Goal: Transaction & Acquisition: Subscribe to service/newsletter

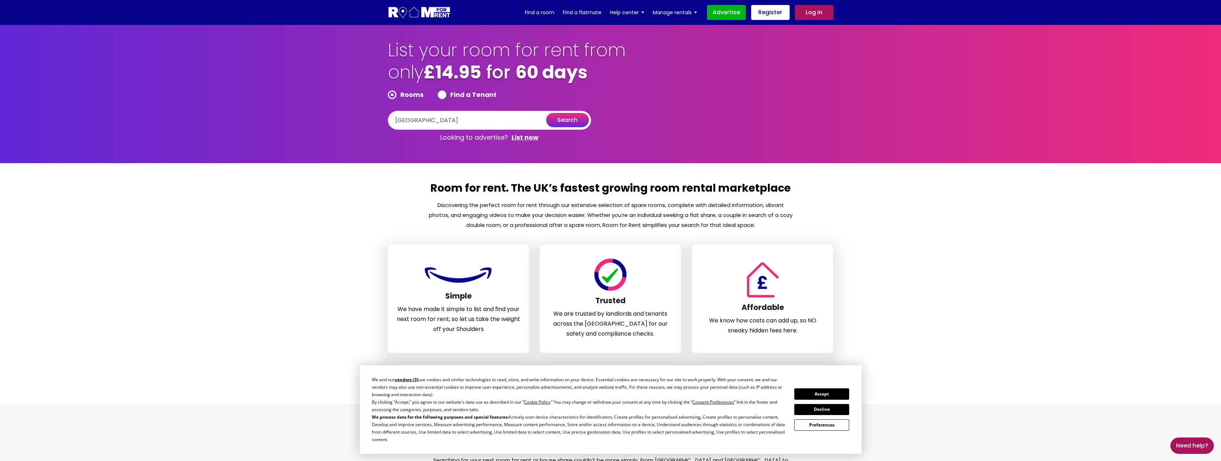
click at [564, 122] on button "search" at bounding box center [567, 120] width 43 height 14
type input "[GEOGRAPHIC_DATA], [GEOGRAPHIC_DATA]"
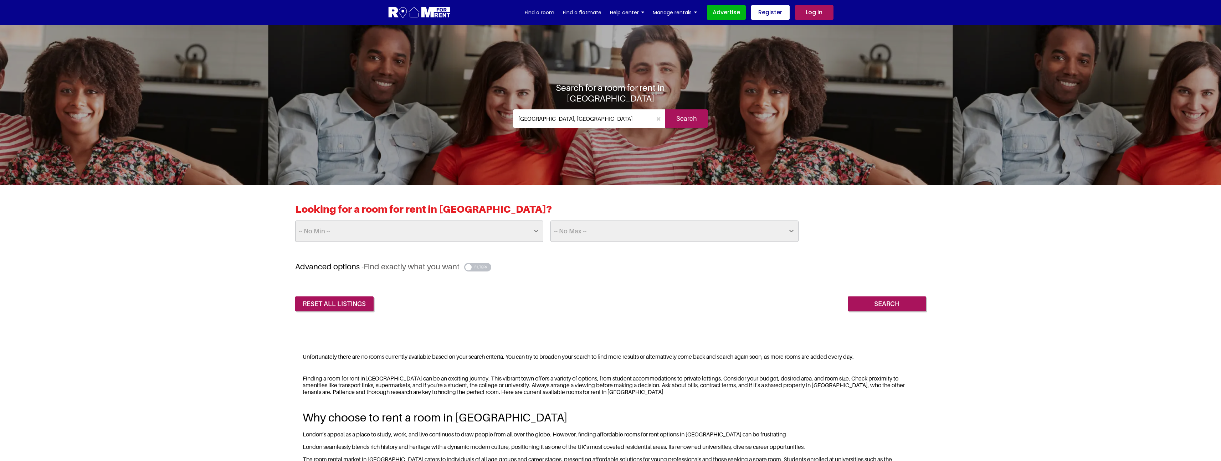
click at [570, 115] on input "[GEOGRAPHIC_DATA], [GEOGRAPHIC_DATA]" at bounding box center [582, 118] width 139 height 19
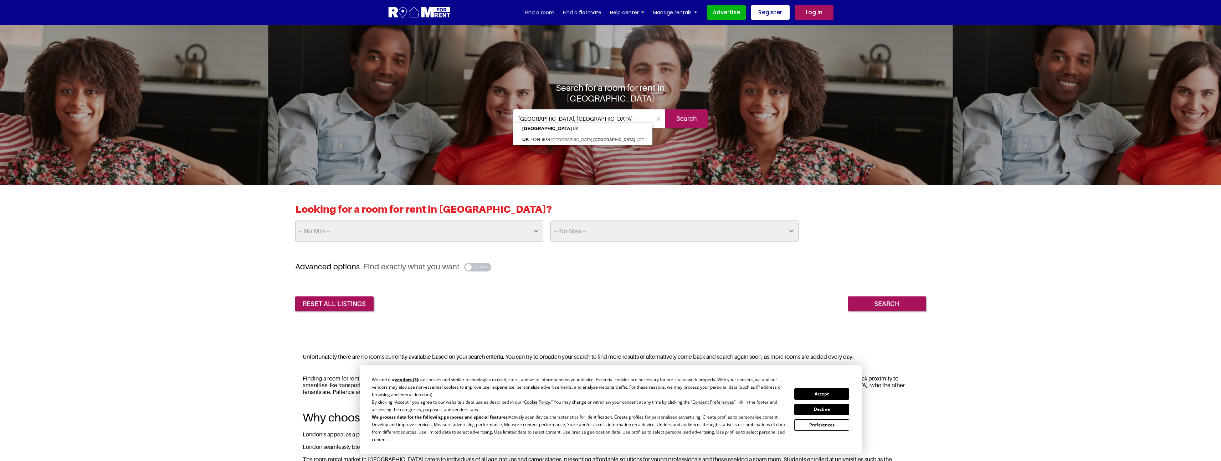
drag, startPoint x: 570, startPoint y: 115, endPoint x: 491, endPoint y: 107, distance: 79.2
click at [491, 107] on div "Search for a room for rent in London London, UK Search" at bounding box center [610, 107] width 417 height 51
type input "Cambridge, UK"
click at [678, 115] on input "Search" at bounding box center [686, 118] width 43 height 19
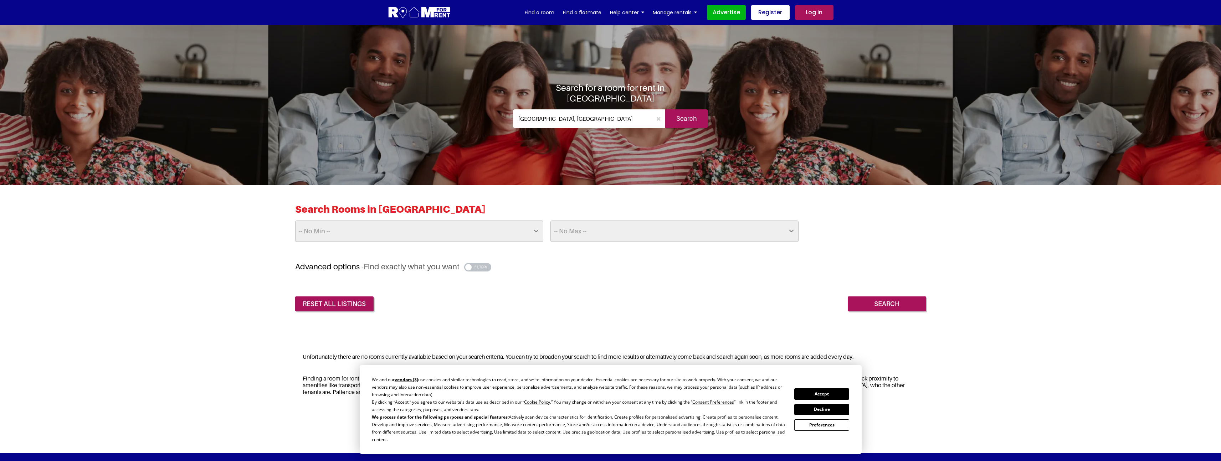
click at [431, 103] on div "Search for a room for rent in Cambridge Cambridge, UK Search" at bounding box center [610, 107] width 417 height 51
click at [825, 398] on button "Accept" at bounding box center [821, 394] width 55 height 11
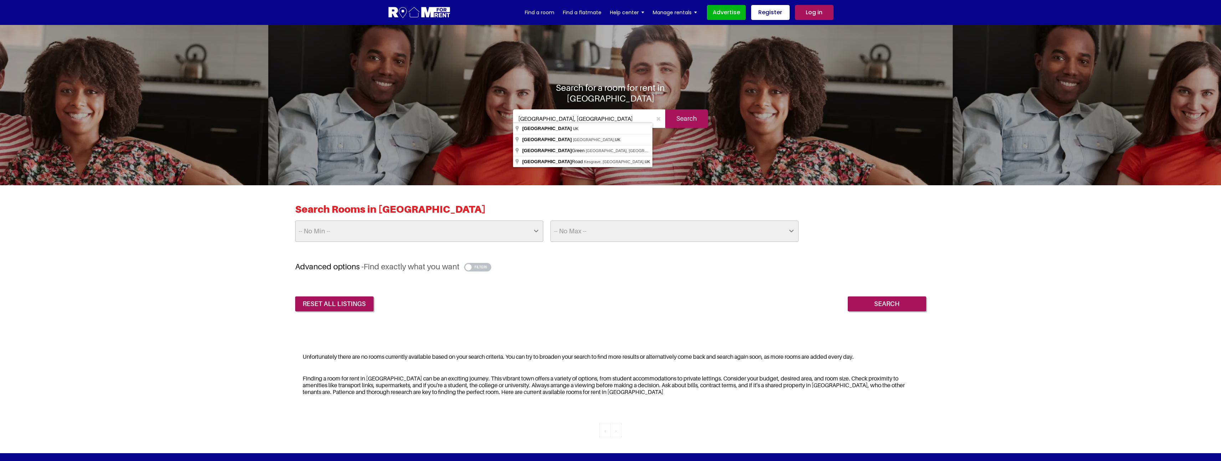
drag, startPoint x: 565, startPoint y: 115, endPoint x: 473, endPoint y: 106, distance: 92.1
click at [473, 106] on div "Search for a room for rent in Cambridge Cambridge, UK Search" at bounding box center [610, 107] width 417 height 51
type input "Luton, UK"
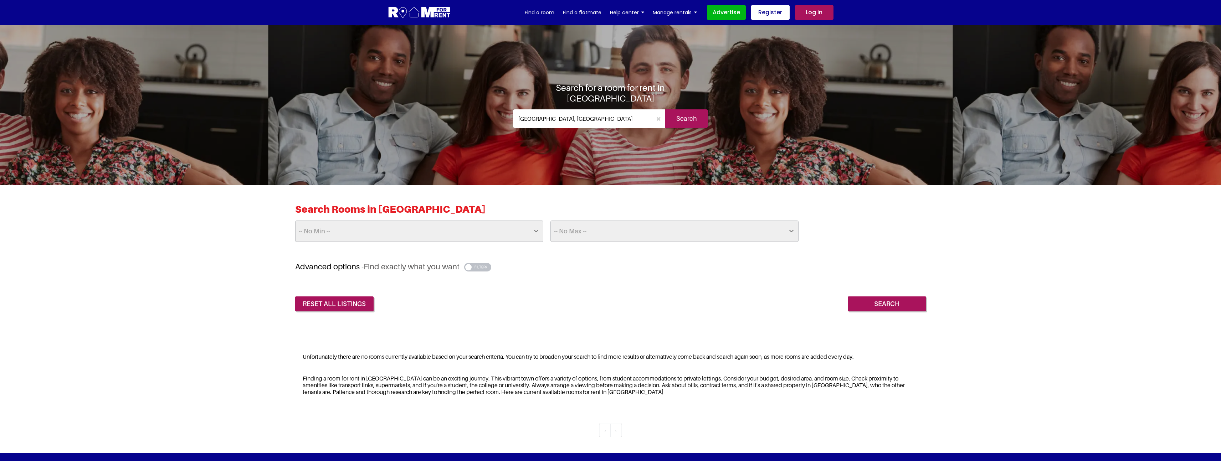
click at [676, 117] on input "Search" at bounding box center [686, 118] width 43 height 19
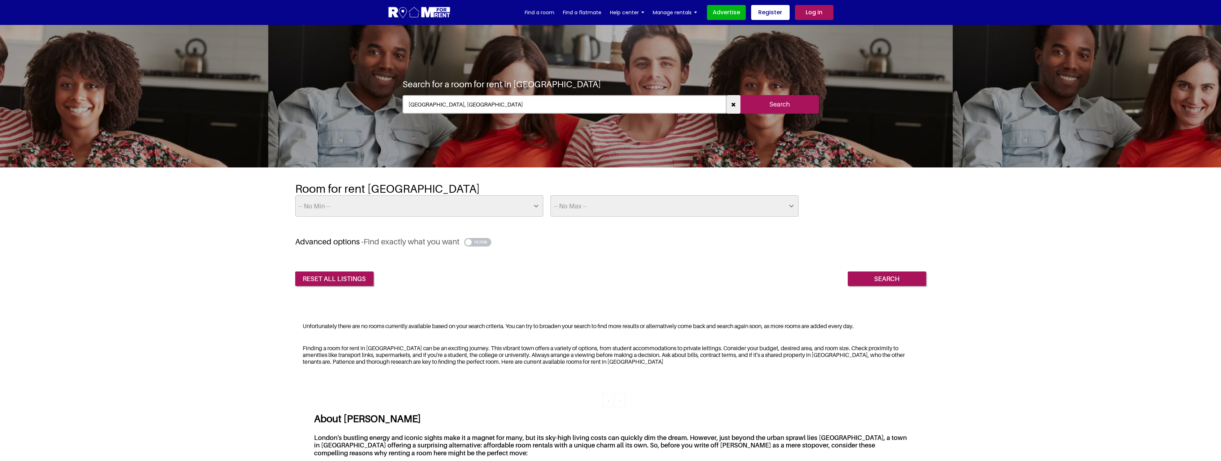
click at [442, 104] on input "Luton, UK" at bounding box center [564, 104] width 324 height 19
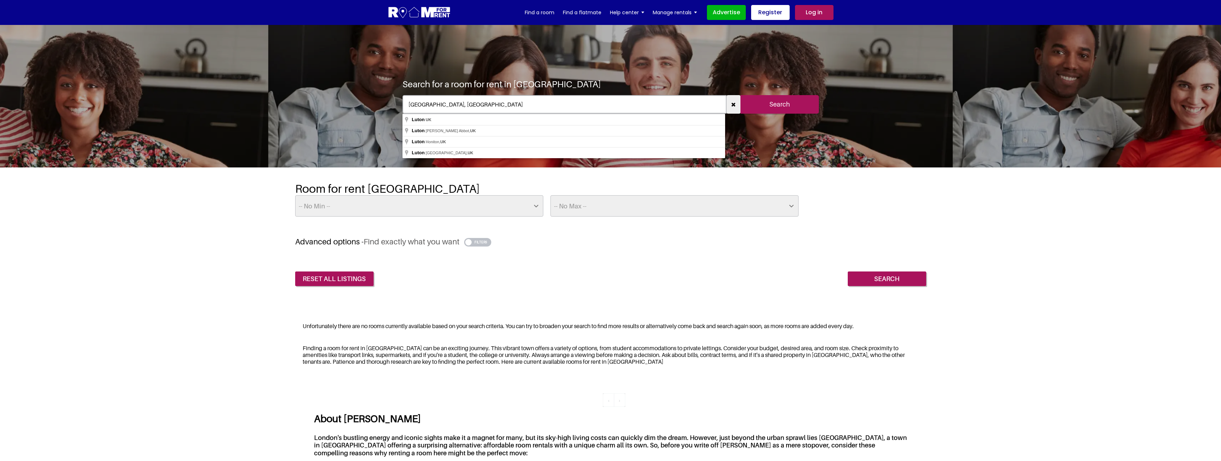
drag, startPoint x: 425, startPoint y: 103, endPoint x: 360, endPoint y: 96, distance: 64.8
click at [360, 96] on section "Search for a room for rent in Luton Luton, UK Search" at bounding box center [610, 96] width 1221 height 143
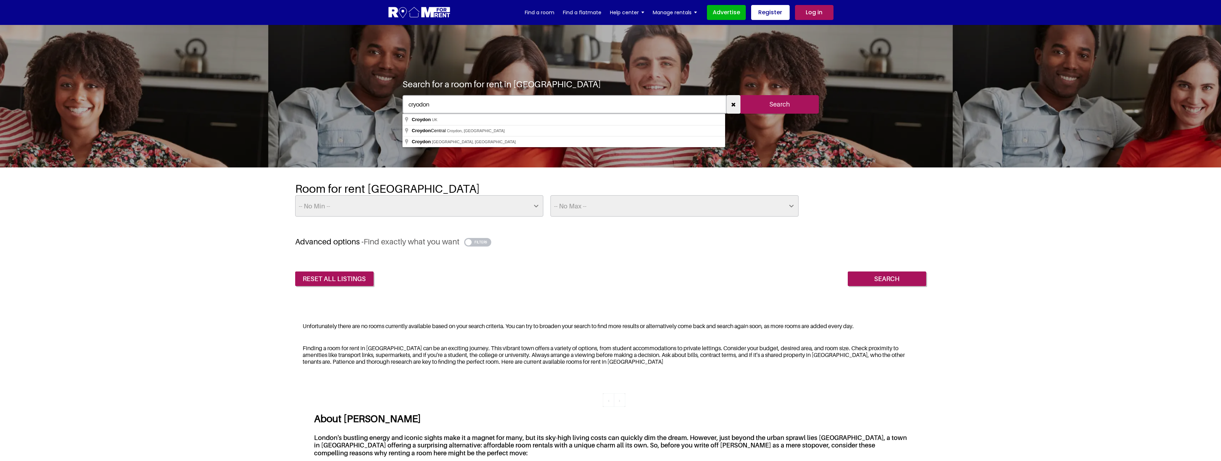
type input "Croydon, UK"
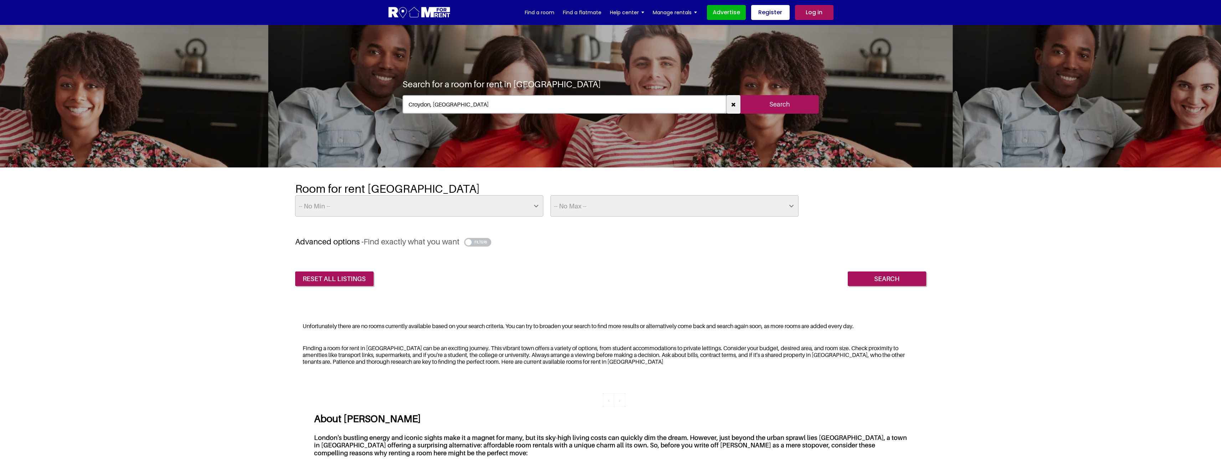
click at [773, 109] on input "Search" at bounding box center [779, 104] width 78 height 19
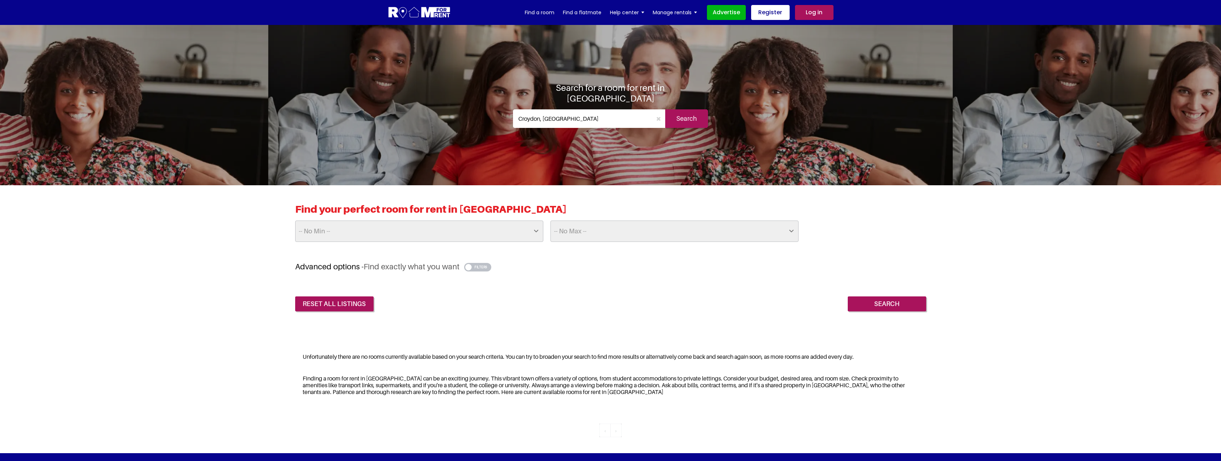
click at [425, 16] on img at bounding box center [419, 12] width 63 height 13
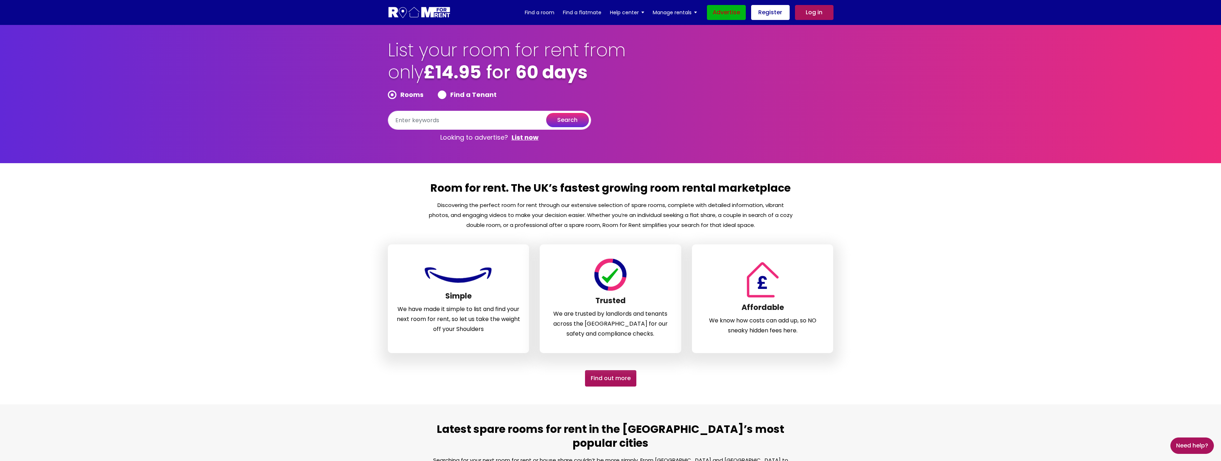
click at [730, 15] on link "Advertise" at bounding box center [726, 12] width 39 height 15
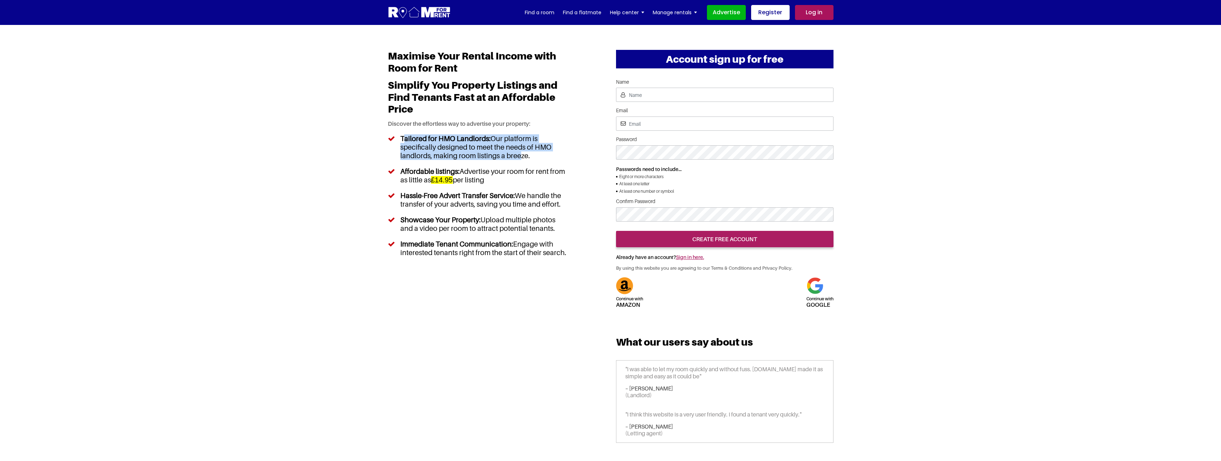
drag, startPoint x: 439, startPoint y: 150, endPoint x: 518, endPoint y: 159, distance: 79.6
click at [518, 159] on li "Tailored for HMO Landlords: Our platform is specifically designed to meet the n…" at bounding box center [477, 147] width 179 height 33
drag, startPoint x: 406, startPoint y: 174, endPoint x: 423, endPoint y: 182, distance: 19.0
click at [423, 182] on h5 "Affordable listings: Advertise your room for rent from as little as £14.95 per …" at bounding box center [482, 175] width 165 height 17
click at [924, 216] on section "Maximise Your Rental Income with Room for Rent Simplify You Property Listings a…" at bounding box center [610, 466] width 1221 height 882
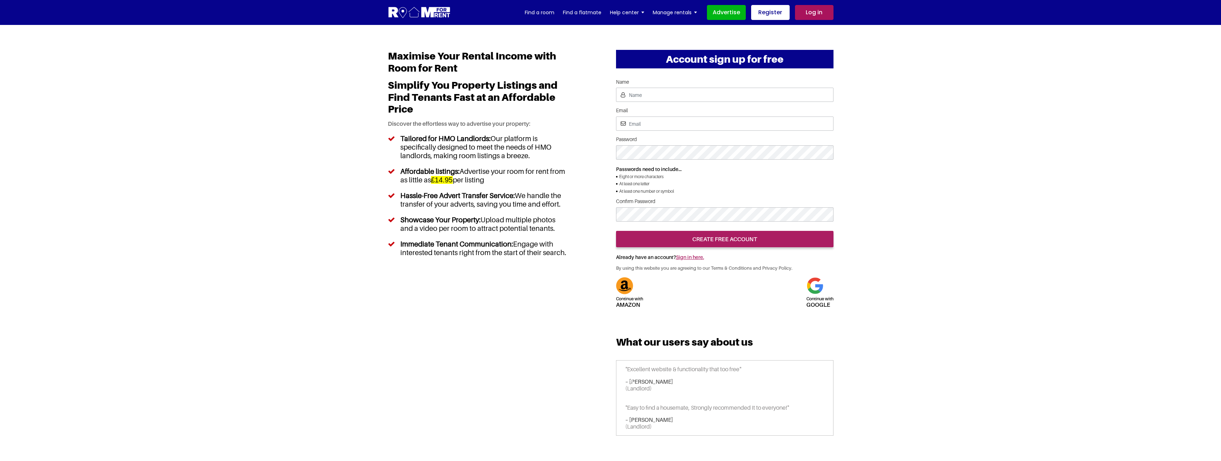
click at [957, 161] on section "Maximise Your Rental Income with Room for Rent Simplify You Property Listings a…" at bounding box center [610, 462] width 1221 height 875
drag, startPoint x: 402, startPoint y: 139, endPoint x: 526, endPoint y: 156, distance: 125.3
click at [526, 156] on li "Tailored for HMO Landlords: Our platform is specifically designed to meet the n…" at bounding box center [477, 147] width 179 height 33
click at [630, 61] on link "Blog" at bounding box center [636, 63] width 52 height 16
